Goal: Task Accomplishment & Management: Manage account settings

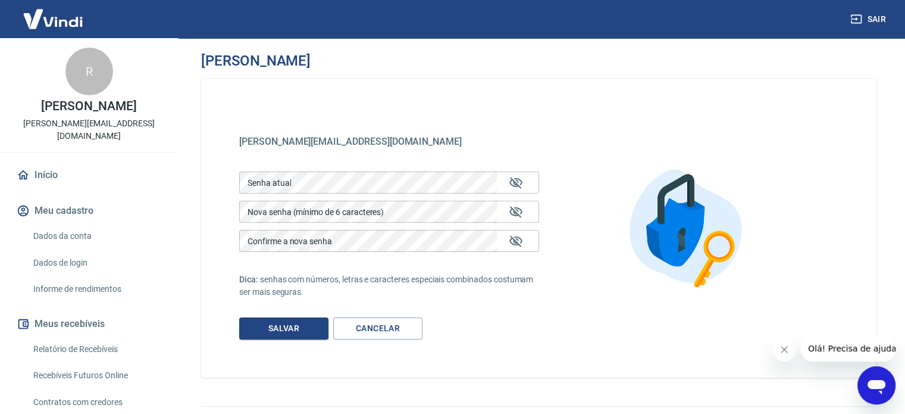
click at [73, 100] on p "[PERSON_NAME]" at bounding box center [88, 106] width 95 height 12
click at [859, 15] on icon "button" at bounding box center [856, 19] width 12 height 12
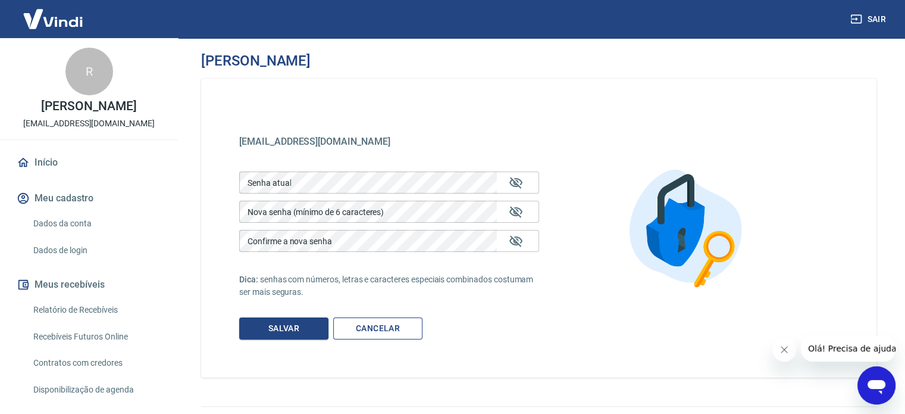
click at [362, 325] on link "Cancelar" at bounding box center [377, 328] width 89 height 22
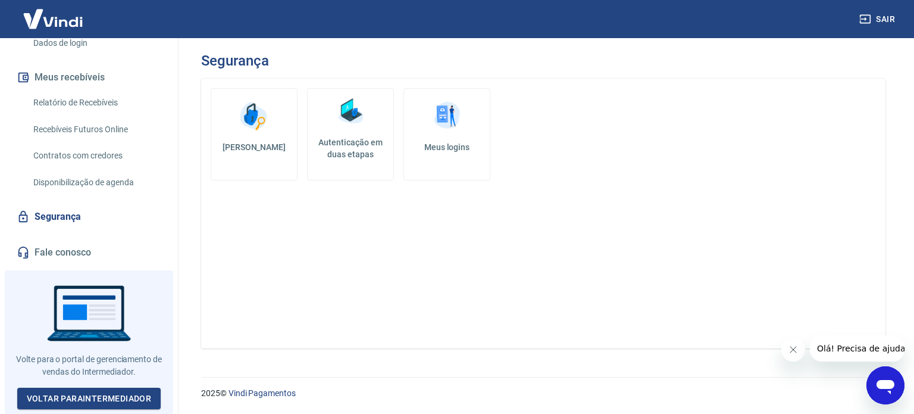
scroll to position [215, 0]
click at [57, 395] on link "Voltar para Intermediador" at bounding box center [89, 398] width 144 height 22
